Goal: Information Seeking & Learning: Learn about a topic

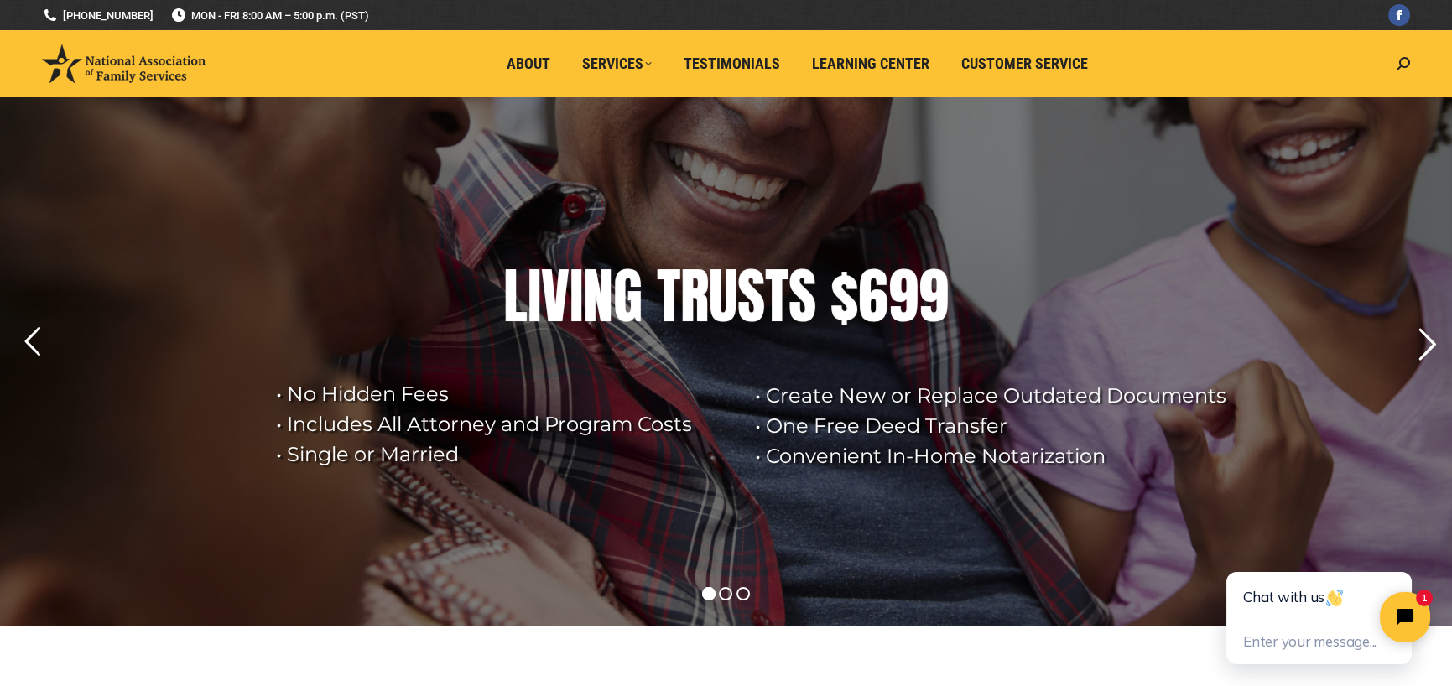
click at [1426, 331] on rs-arrow at bounding box center [1427, 345] width 42 height 42
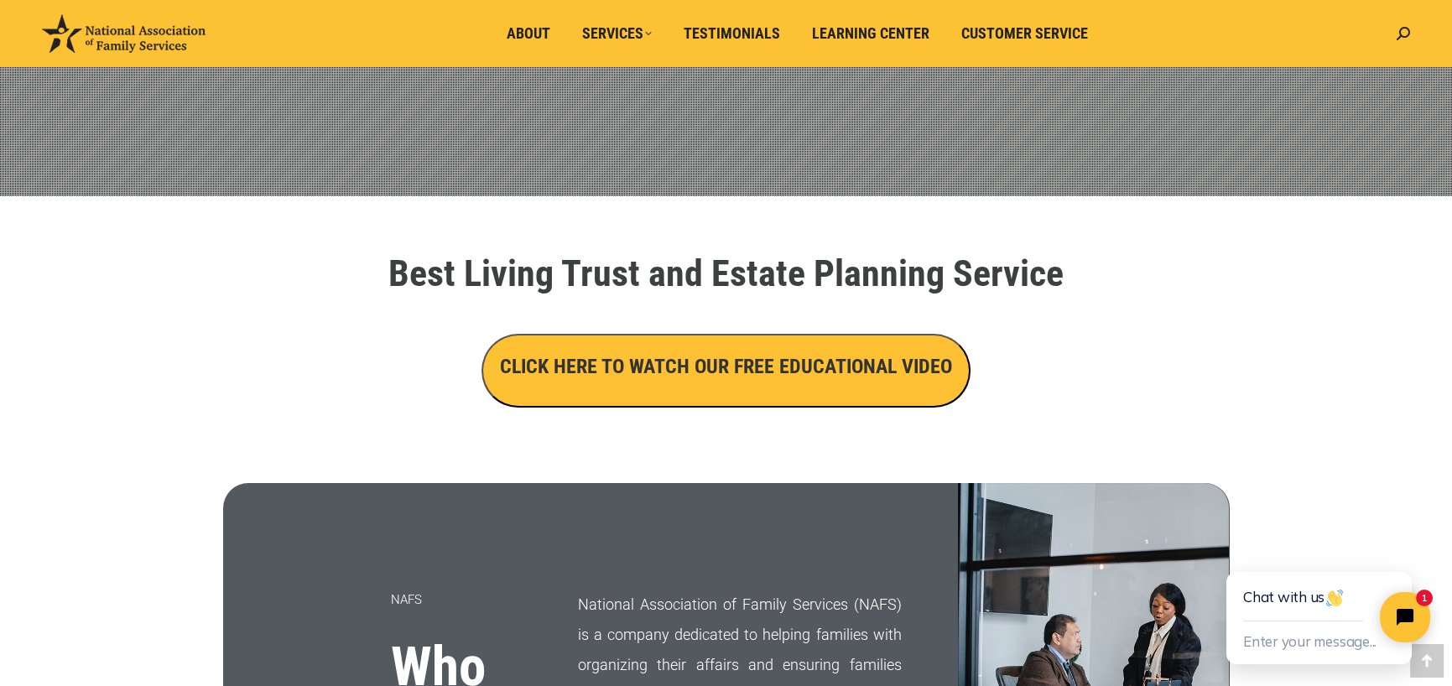
scroll to position [503, 0]
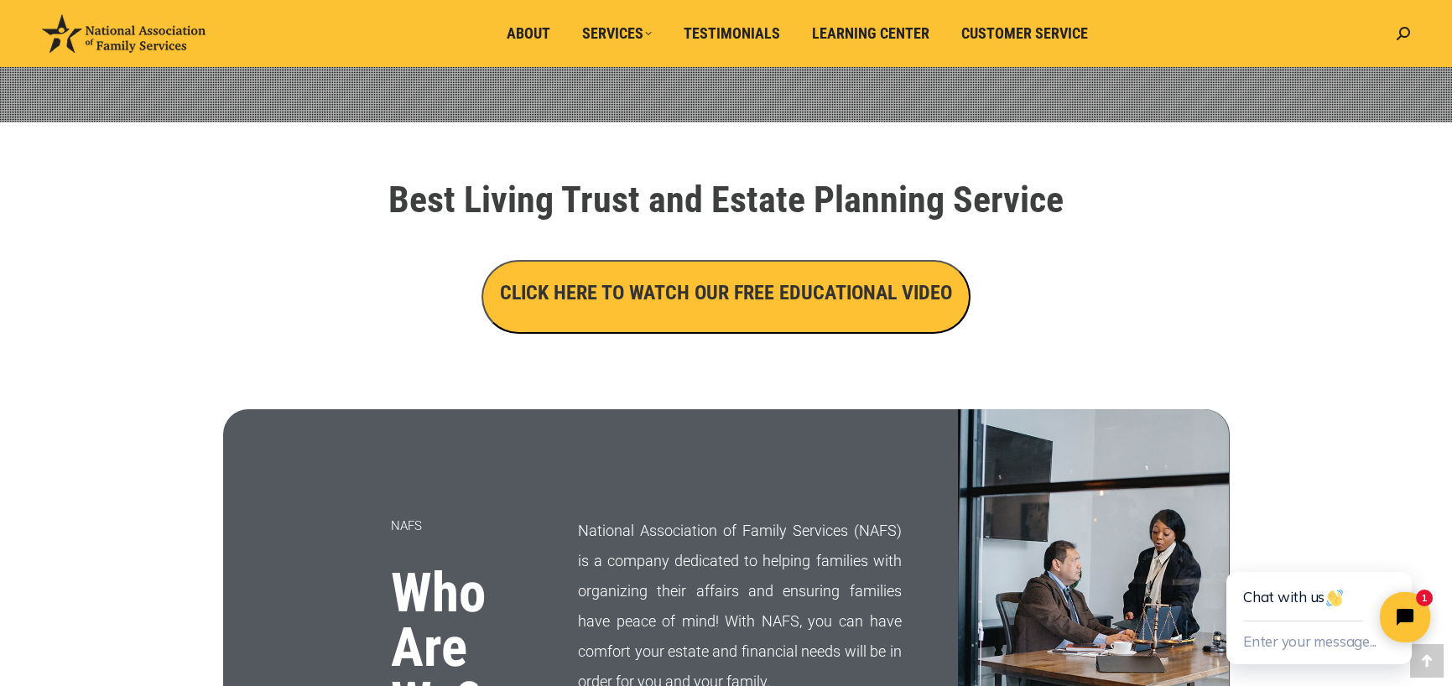
click at [764, 303] on h3 "CLICK HERE TO WATCH OUR FREE EDUCATIONAL VIDEO" at bounding box center [726, 293] width 452 height 29
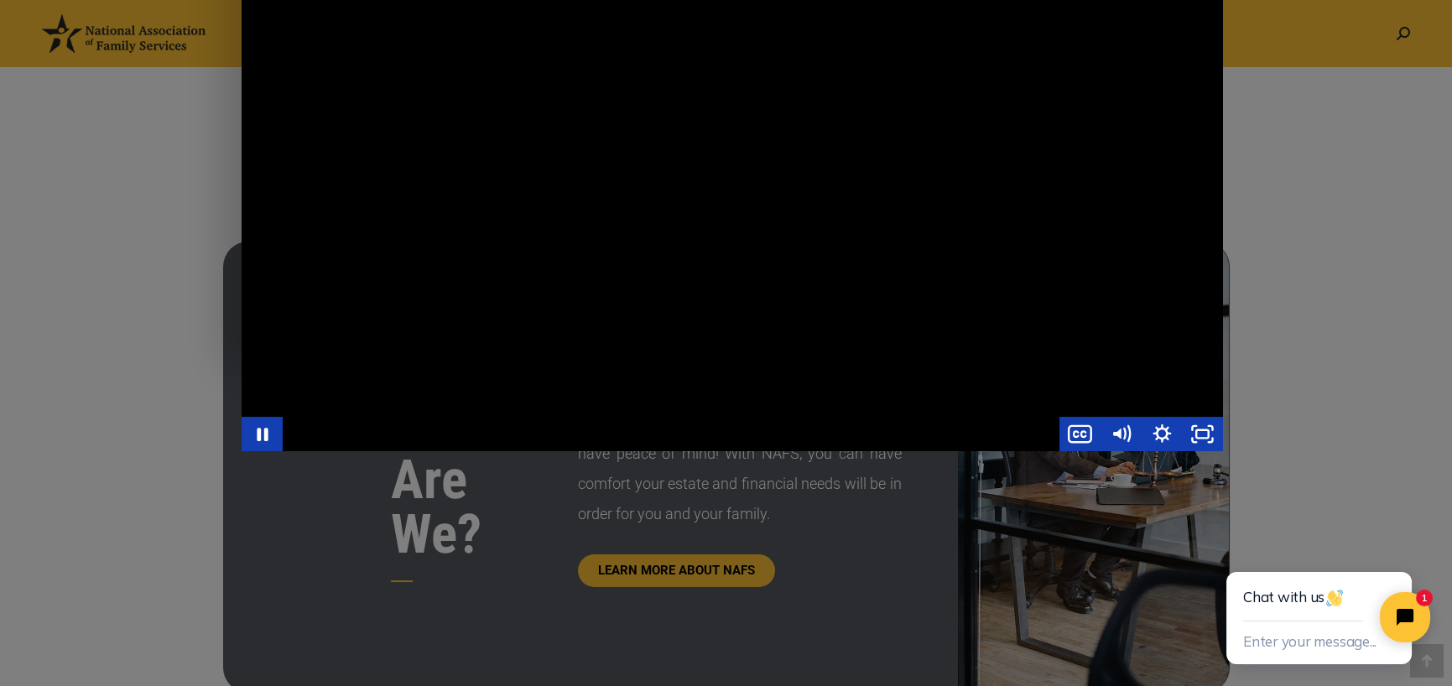
scroll to position [252, 0]
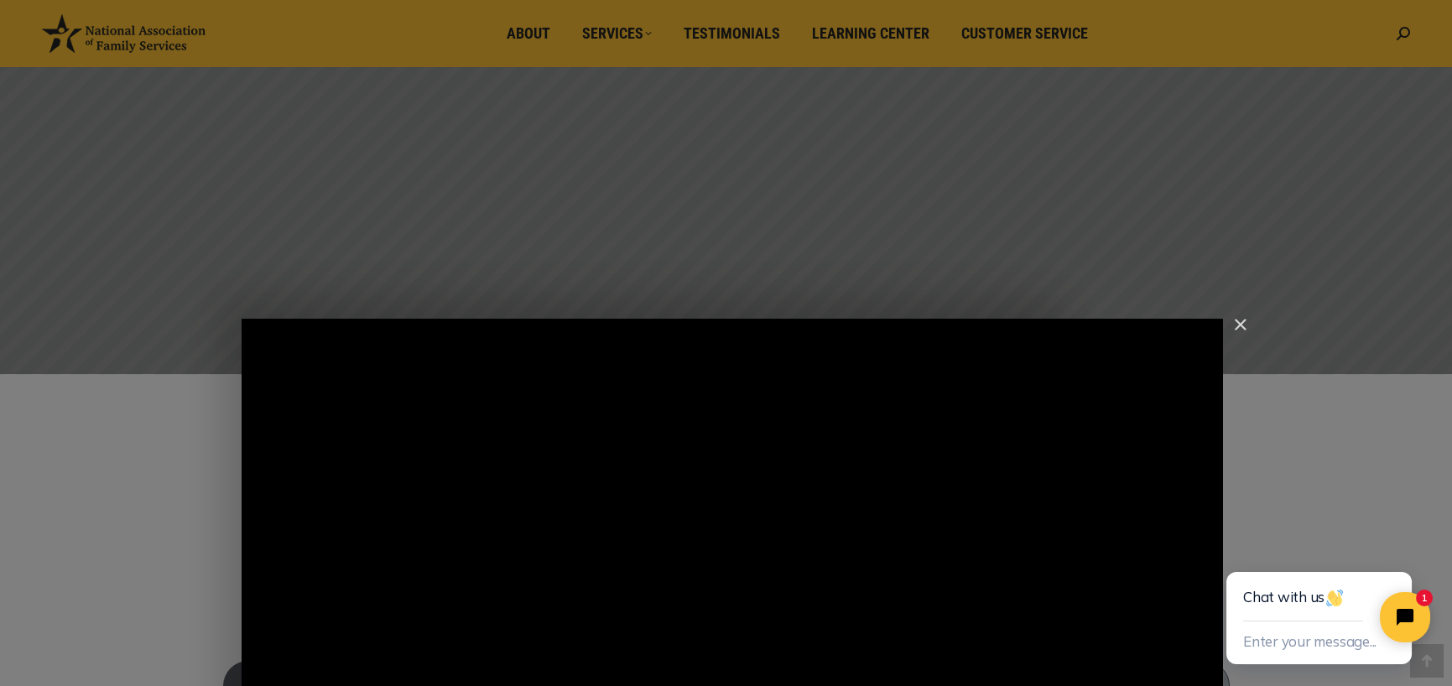
click at [1237, 318] on img "Close" at bounding box center [1233, 332] width 29 height 29
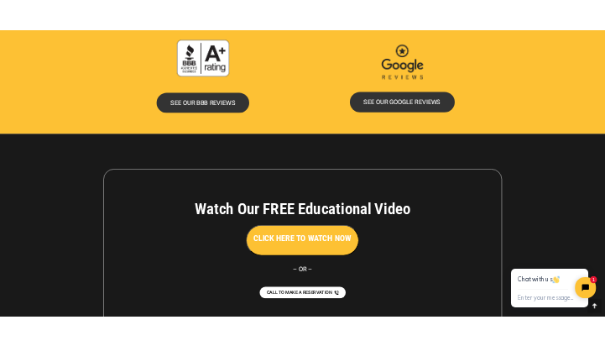
scroll to position [3523, 0]
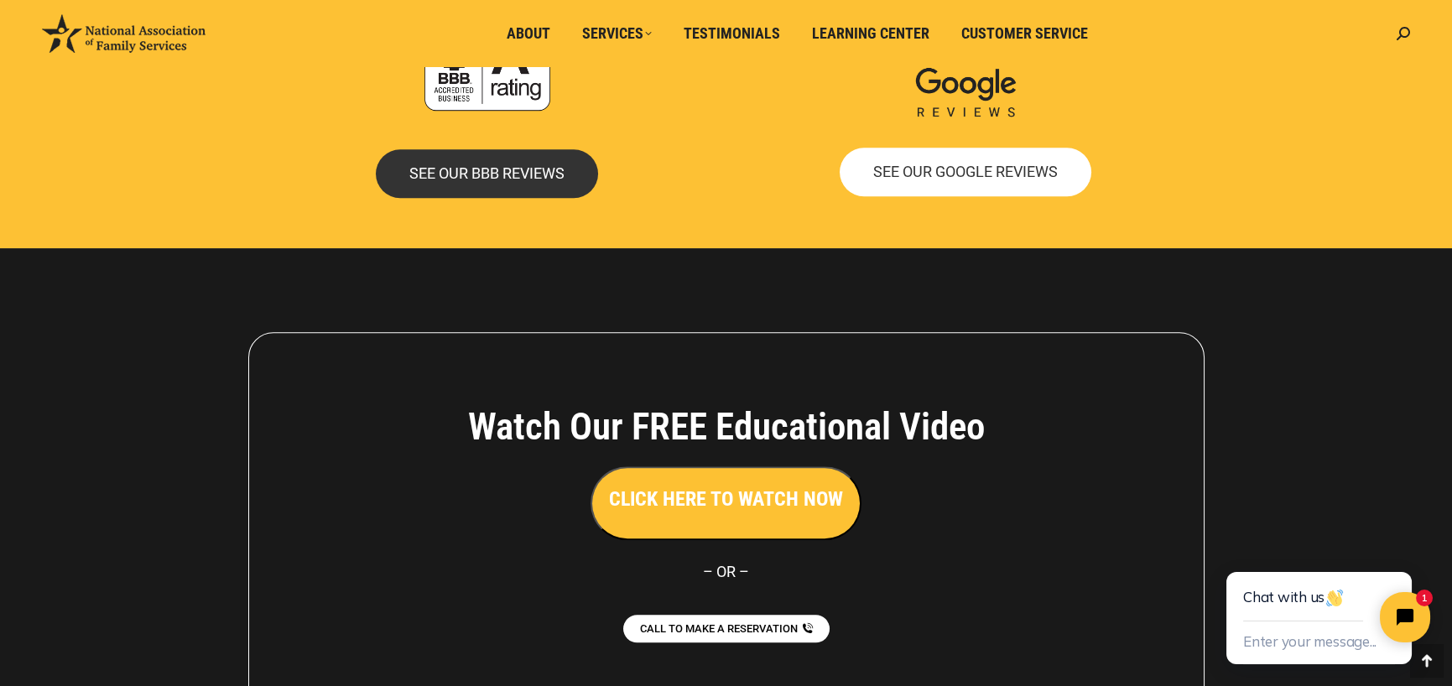
click at [982, 185] on link "SEE OUR GOOGLE REVIEWS" at bounding box center [966, 172] width 252 height 49
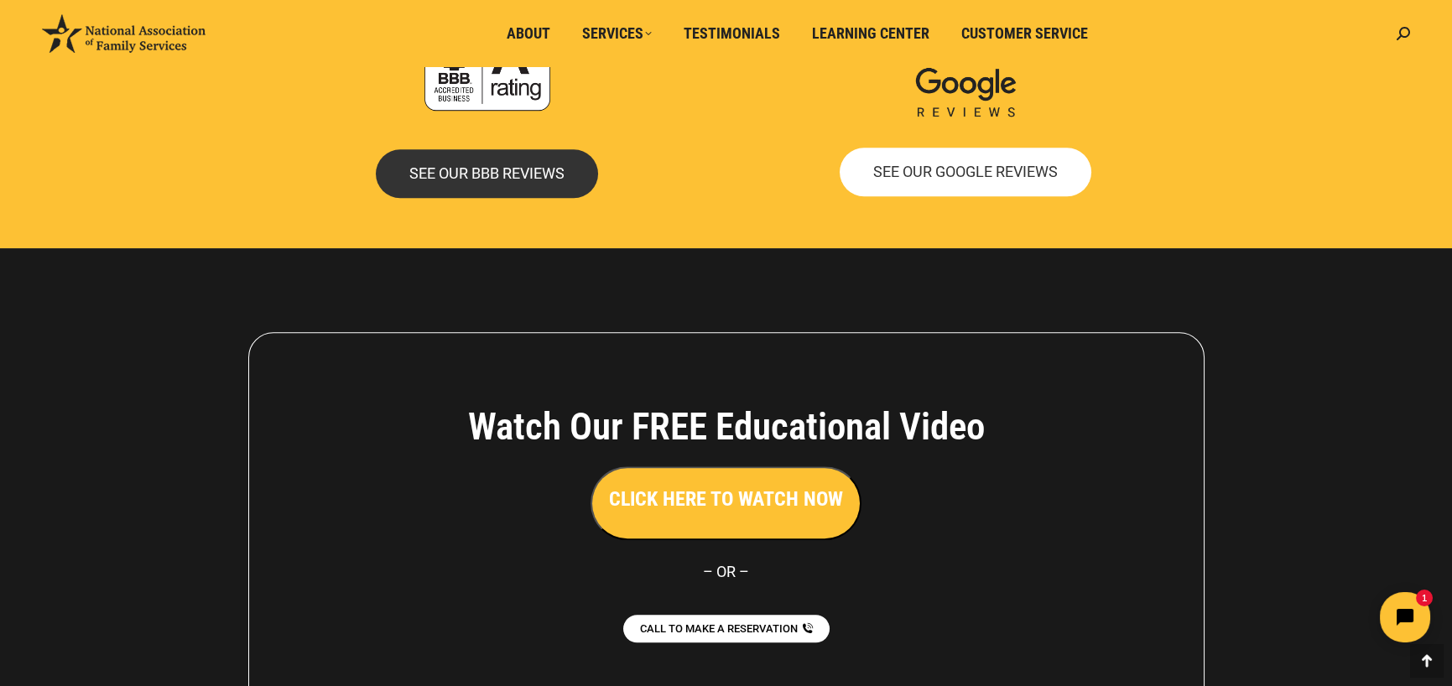
click at [970, 159] on link "SEE OUR GOOGLE REVIEWS" at bounding box center [966, 172] width 252 height 49
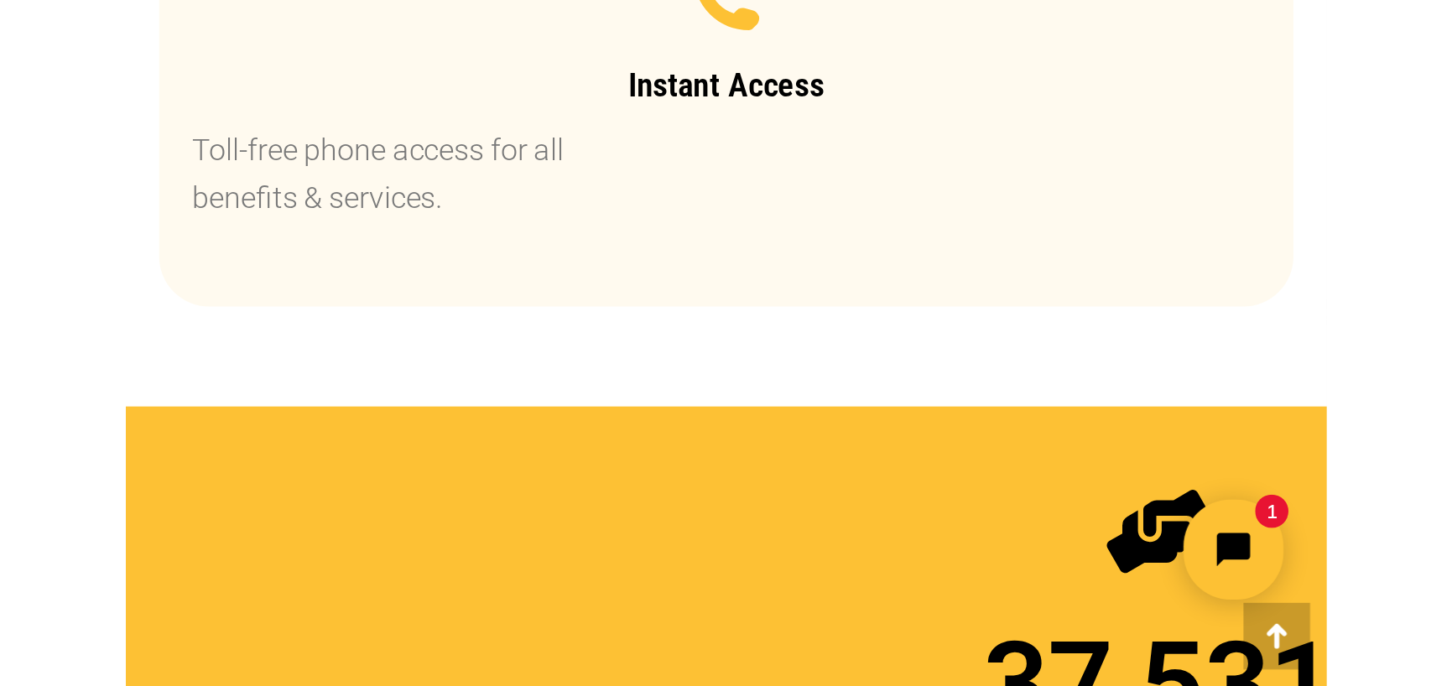
scroll to position [3524, 0]
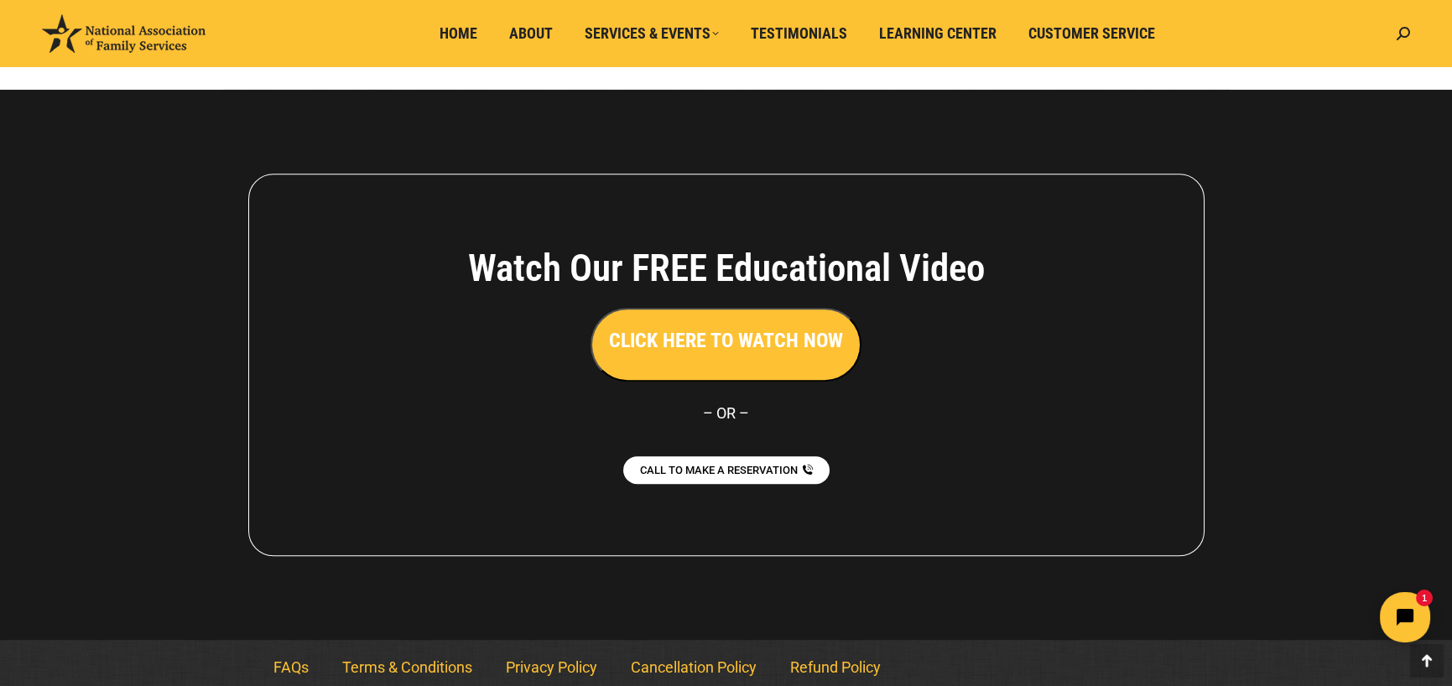
scroll to position [2285, 0]
